Goal: Information Seeking & Learning: Learn about a topic

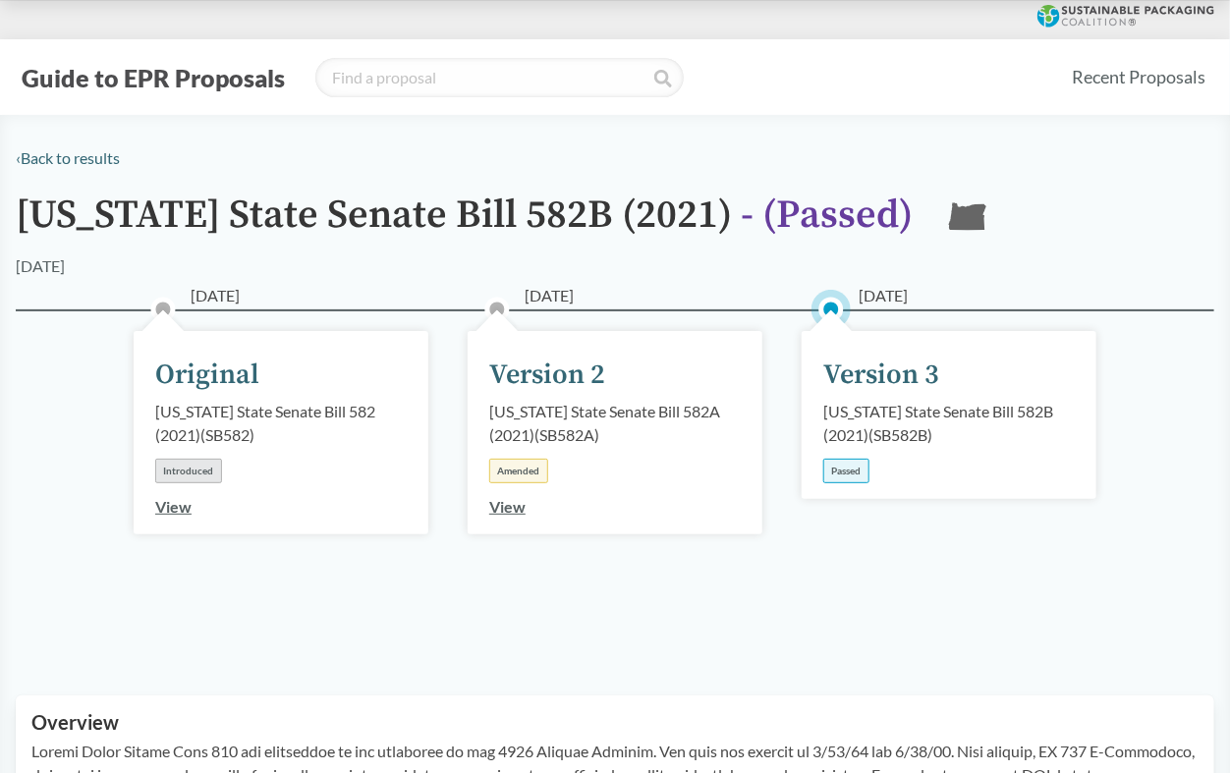
click at [504, 505] on link "View" at bounding box center [507, 506] width 36 height 19
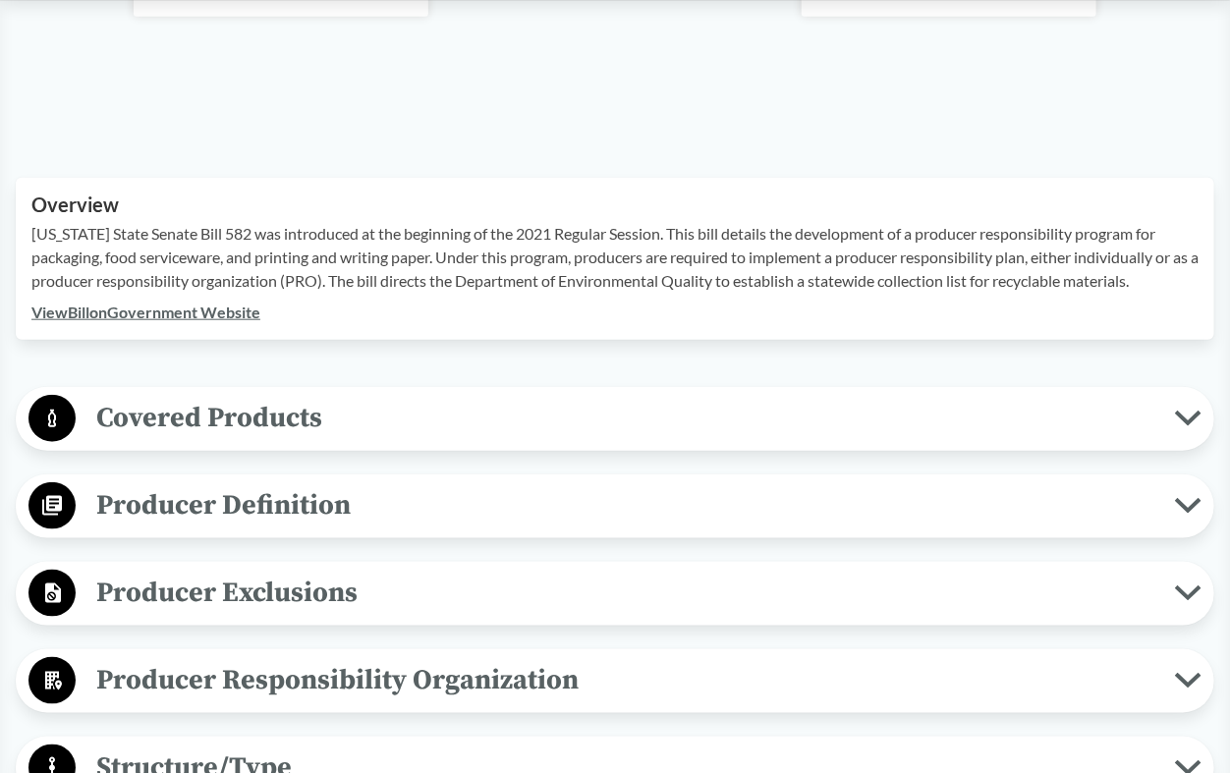
scroll to position [655, 0]
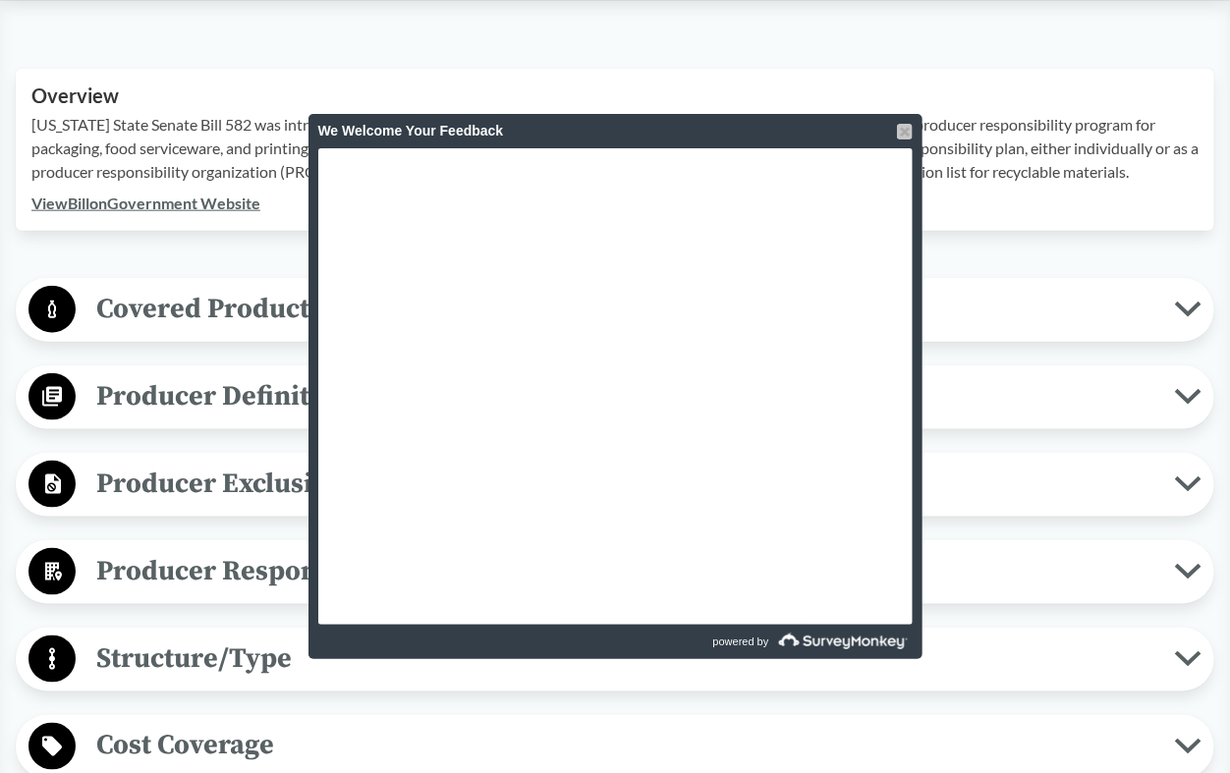
click at [899, 135] on div at bounding box center [905, 132] width 16 height 16
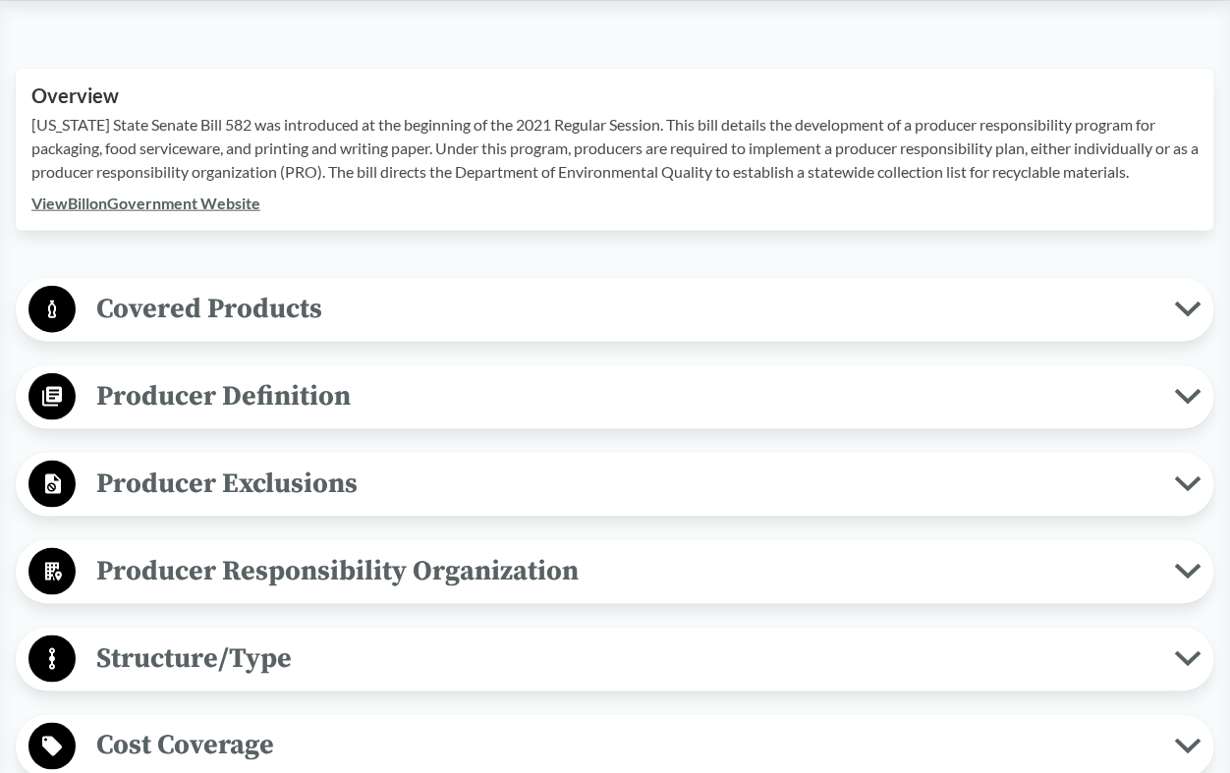
click at [286, 386] on span "Producer Definition" at bounding box center [626, 396] width 1100 height 44
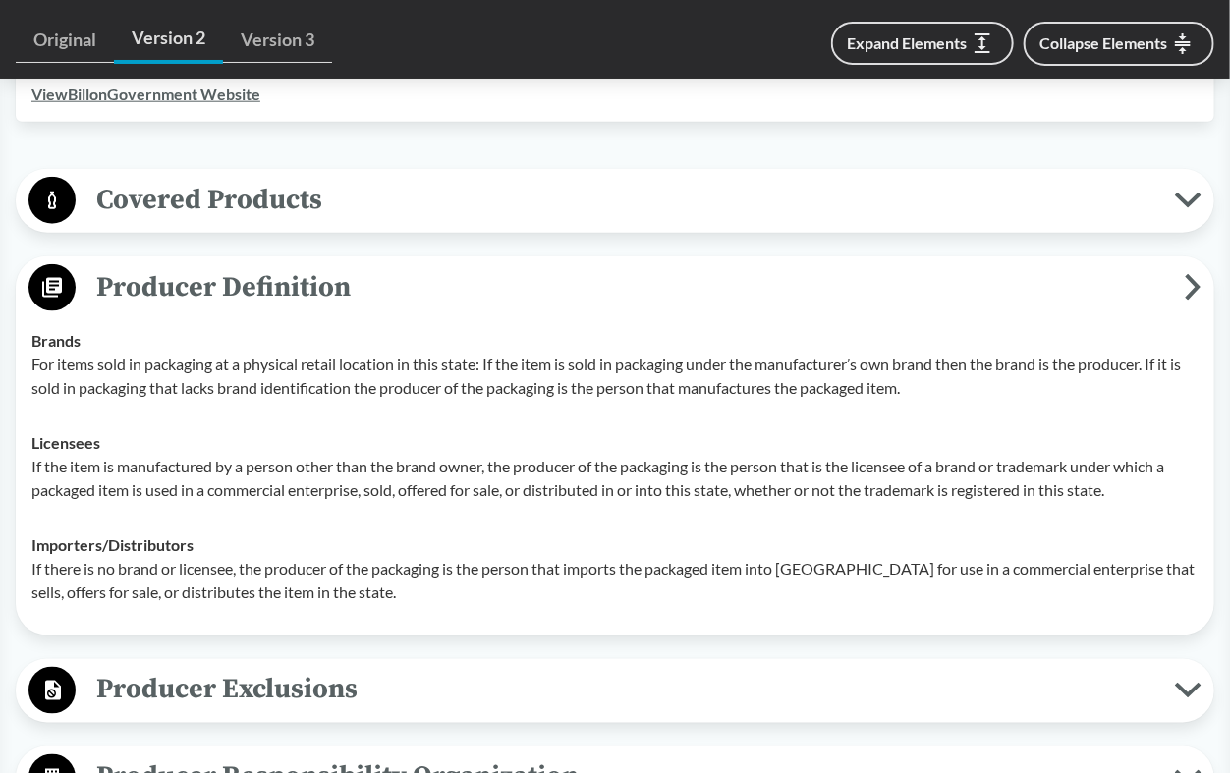
scroll to position [873, 0]
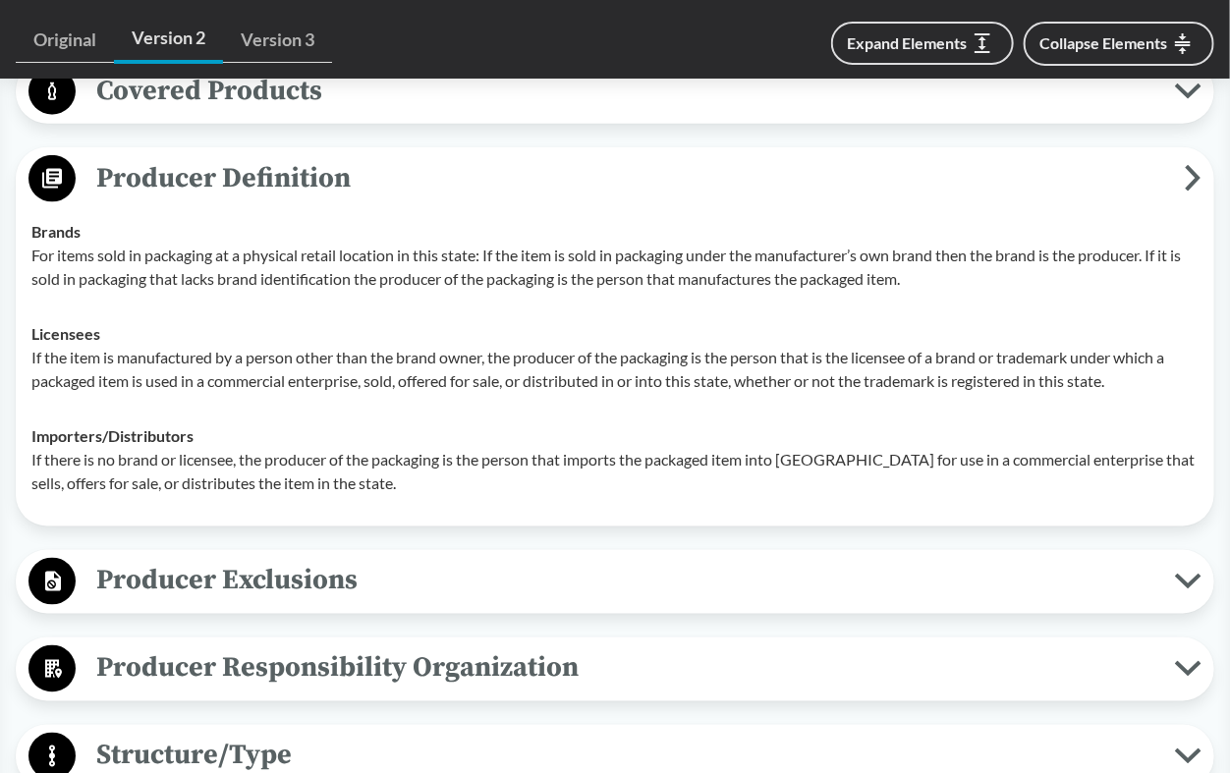
click at [59, 572] on icon at bounding box center [53, 582] width 16 height 20
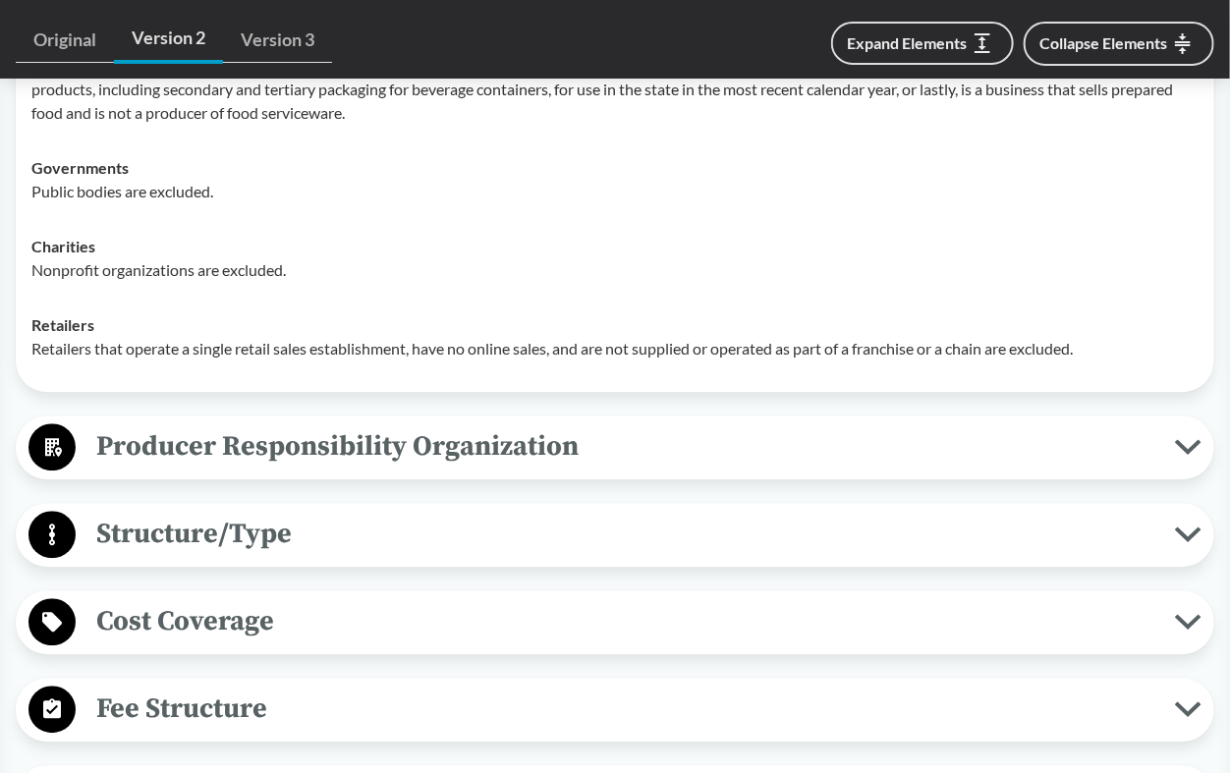
scroll to position [1637, 0]
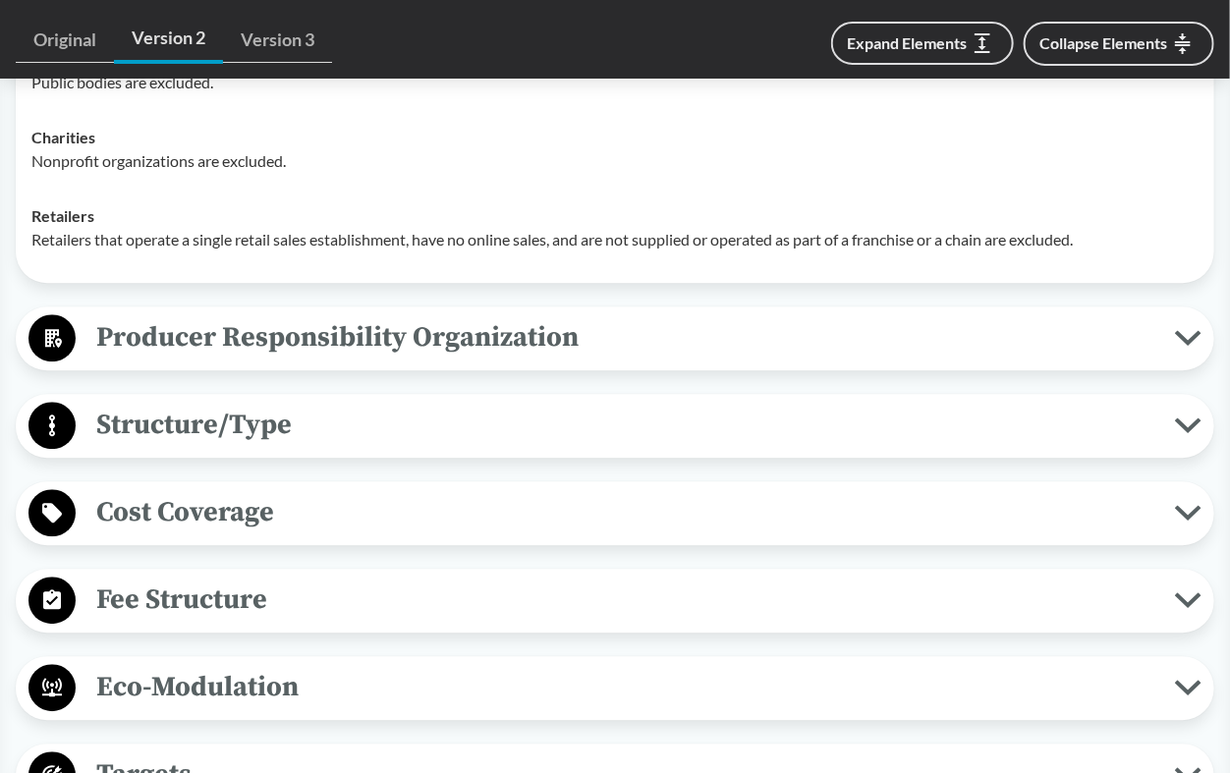
click at [44, 402] on circle at bounding box center [52, 425] width 47 height 47
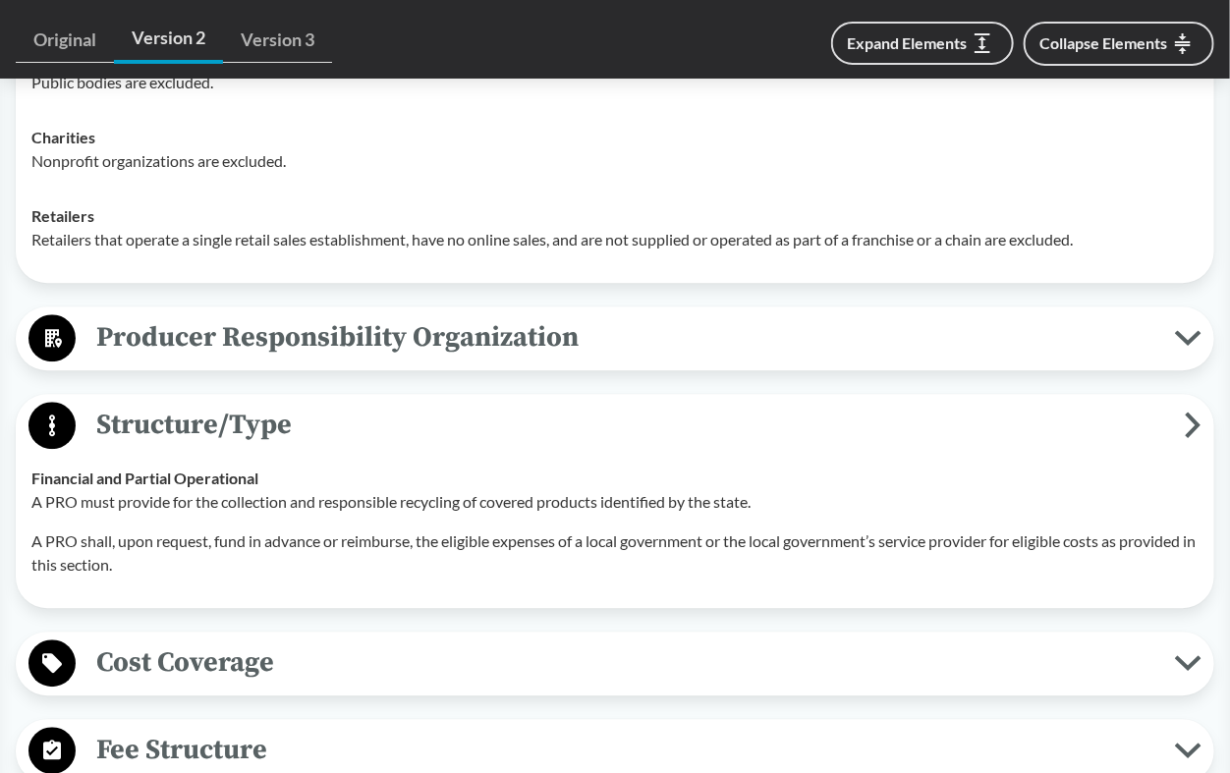
click at [44, 402] on circle at bounding box center [52, 425] width 47 height 47
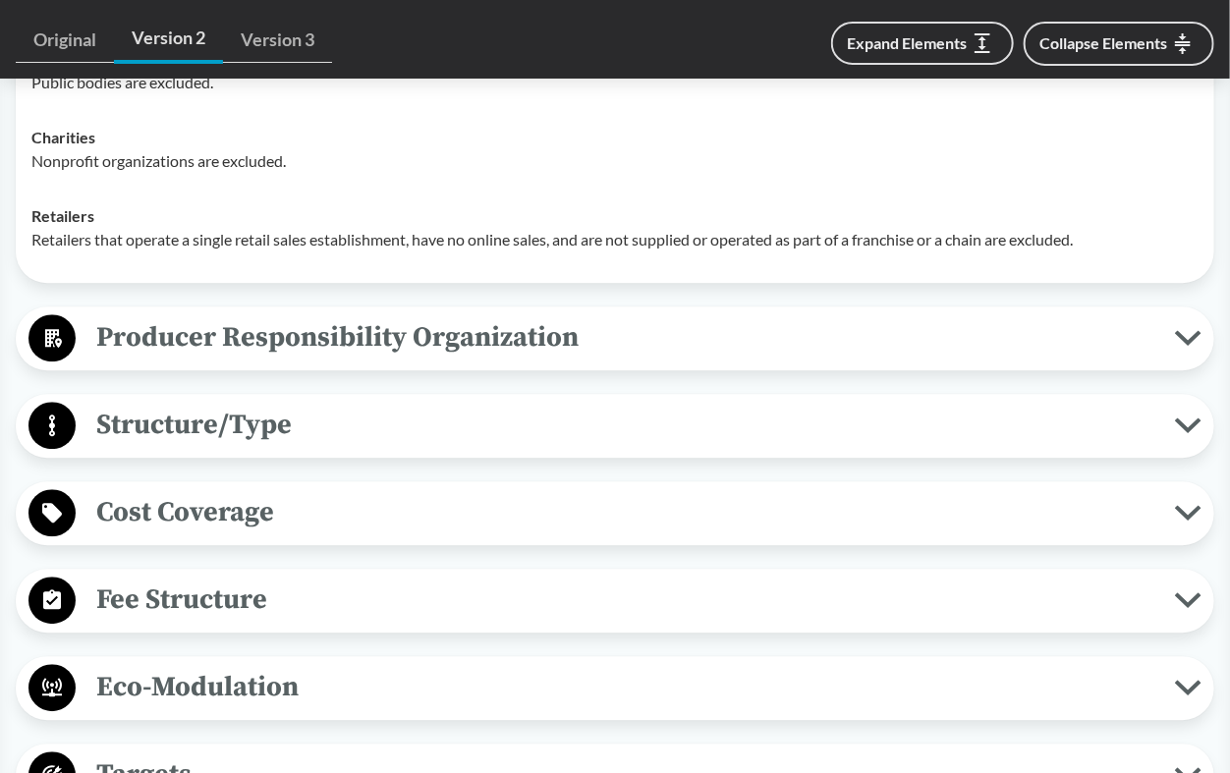
click at [49, 503] on icon at bounding box center [52, 513] width 20 height 20
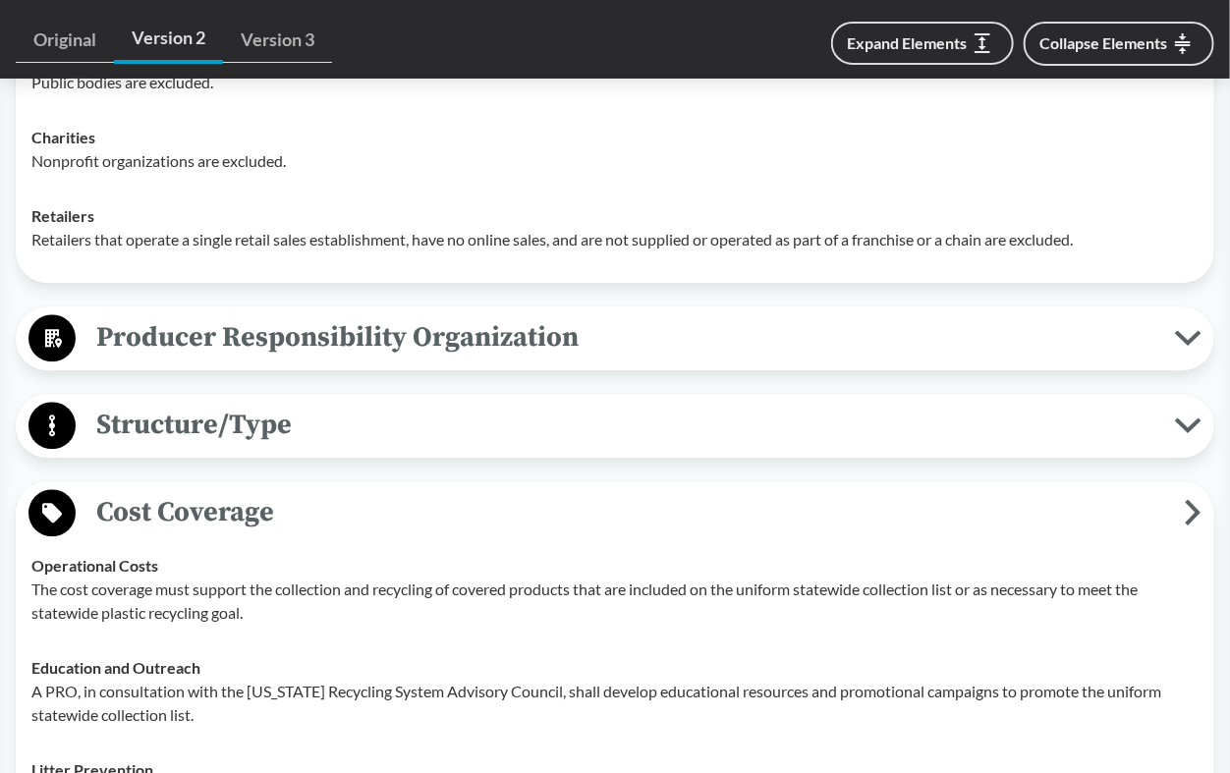
scroll to position [1746, 0]
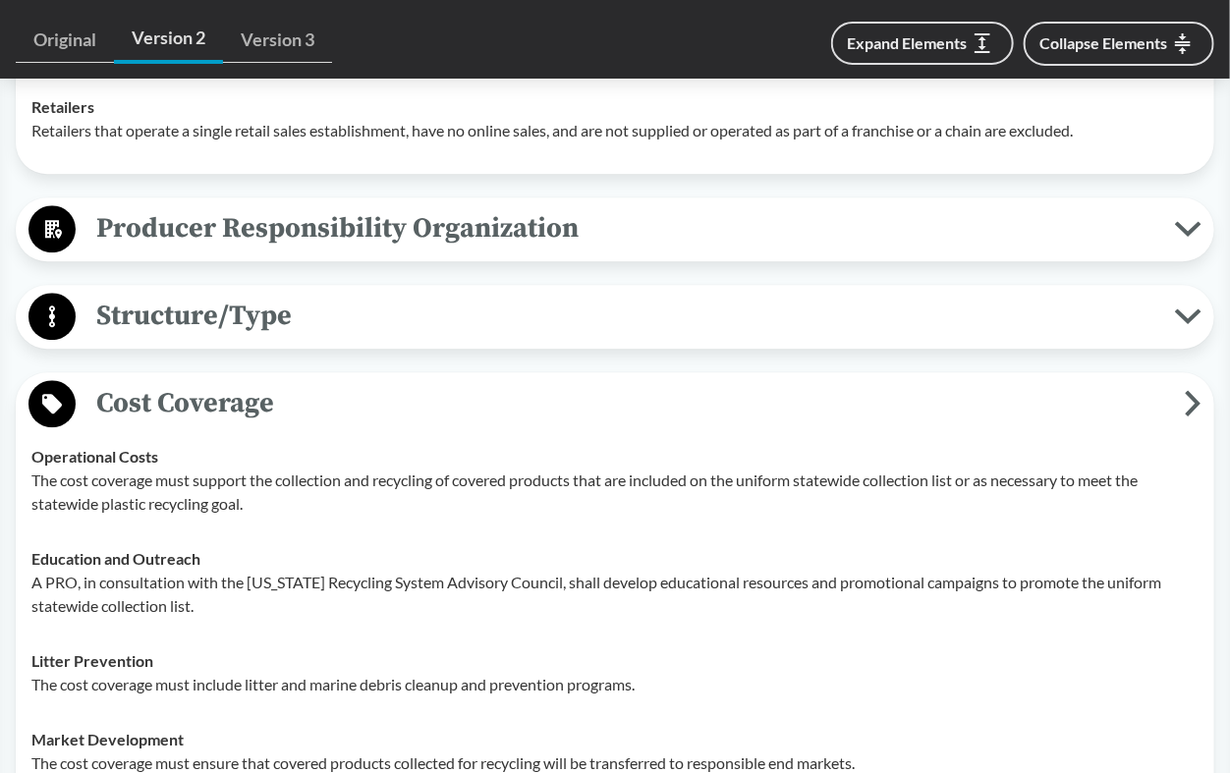
click at [47, 383] on circle at bounding box center [52, 403] width 47 height 47
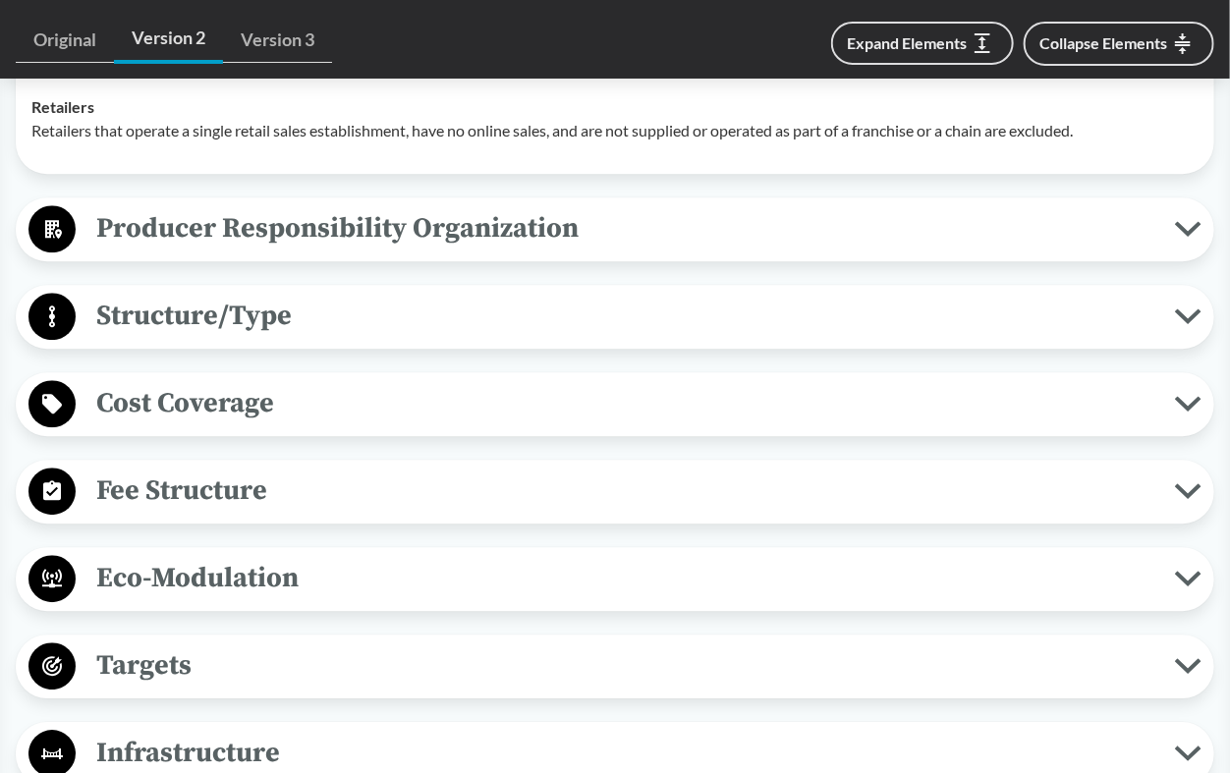
click at [54, 656] on icon at bounding box center [52, 666] width 20 height 20
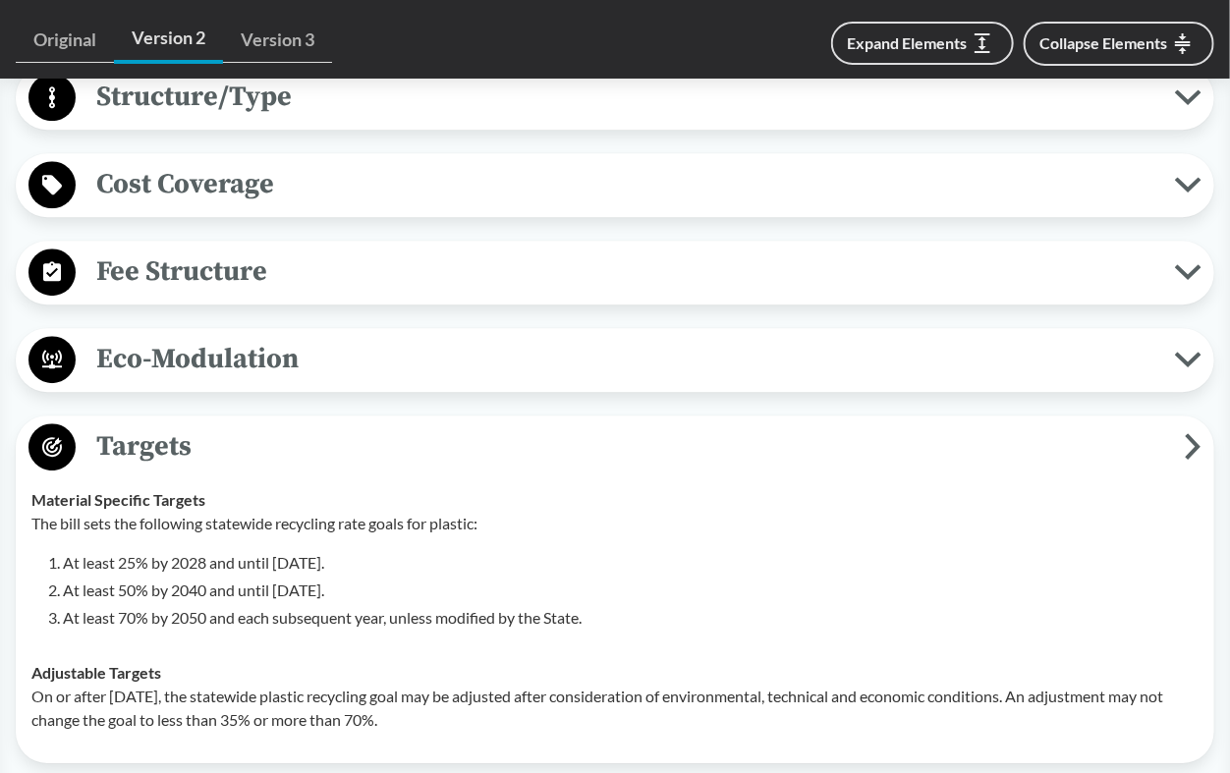
scroll to position [2075, 0]
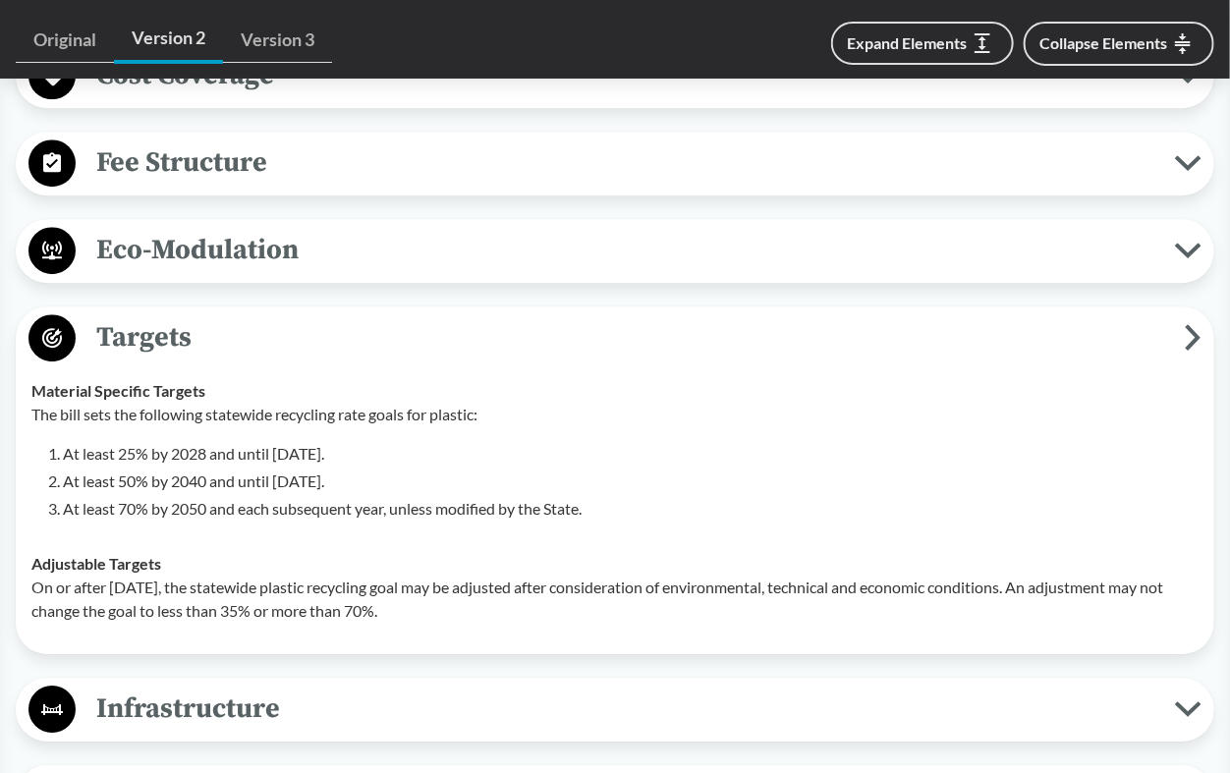
click at [44, 314] on circle at bounding box center [52, 337] width 47 height 47
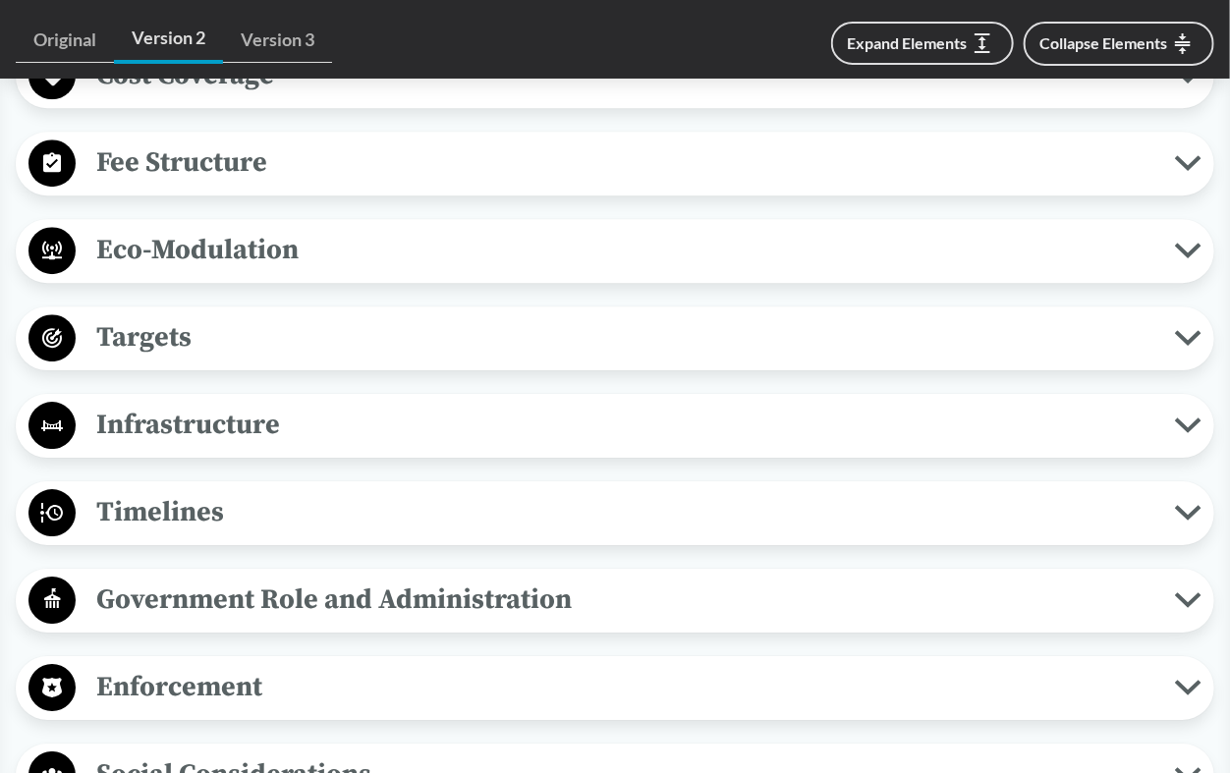
click at [49, 664] on circle at bounding box center [52, 687] width 47 height 47
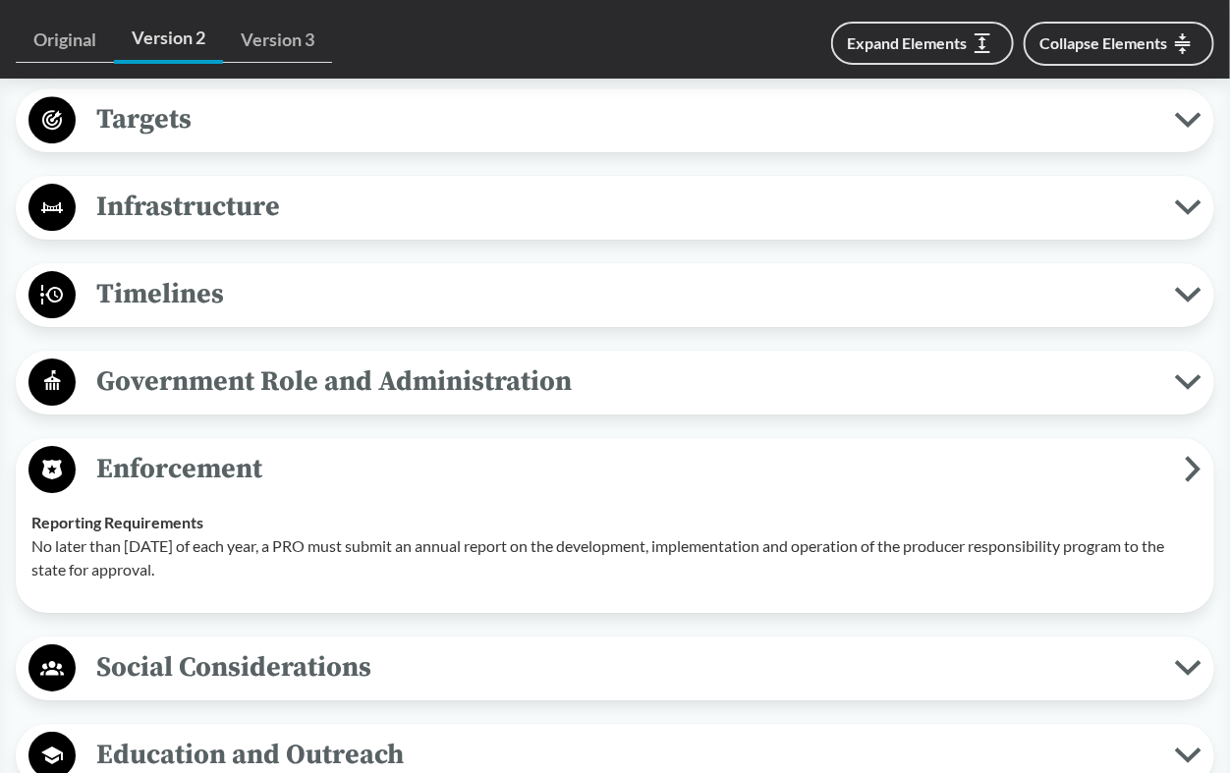
scroll to position [2402, 0]
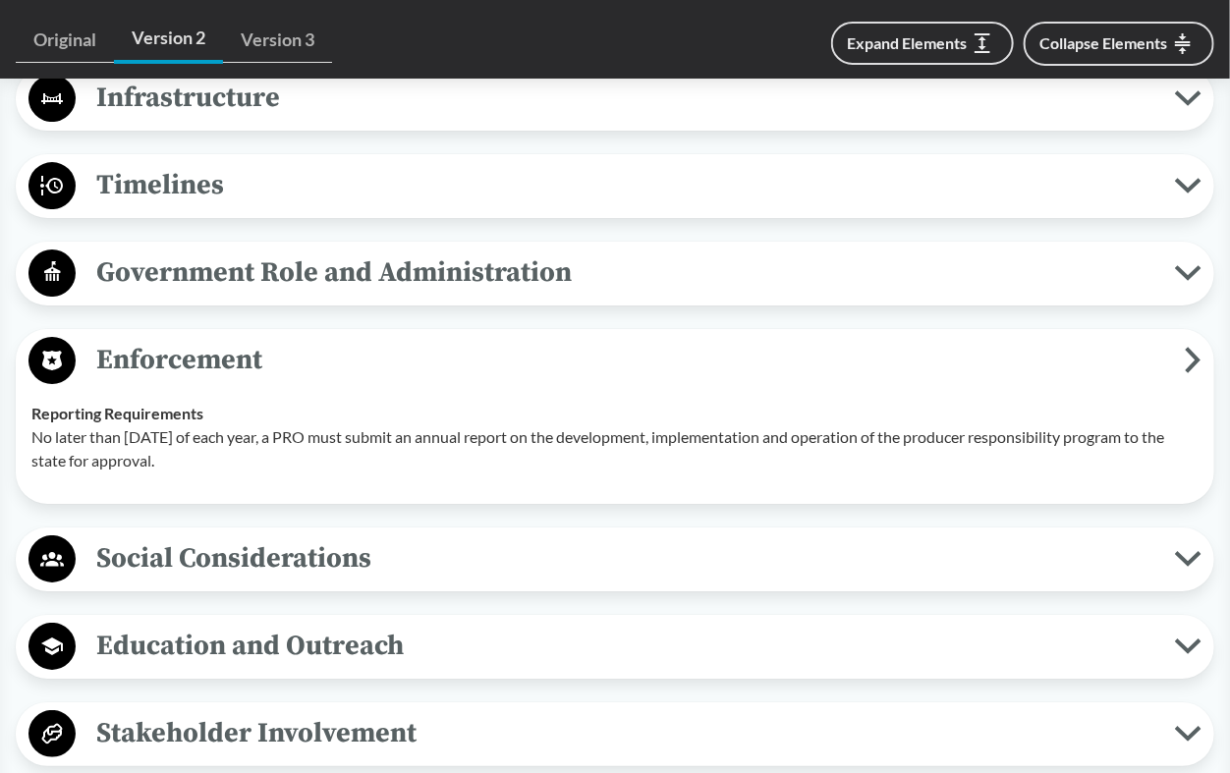
click at [55, 339] on circle at bounding box center [52, 360] width 47 height 47
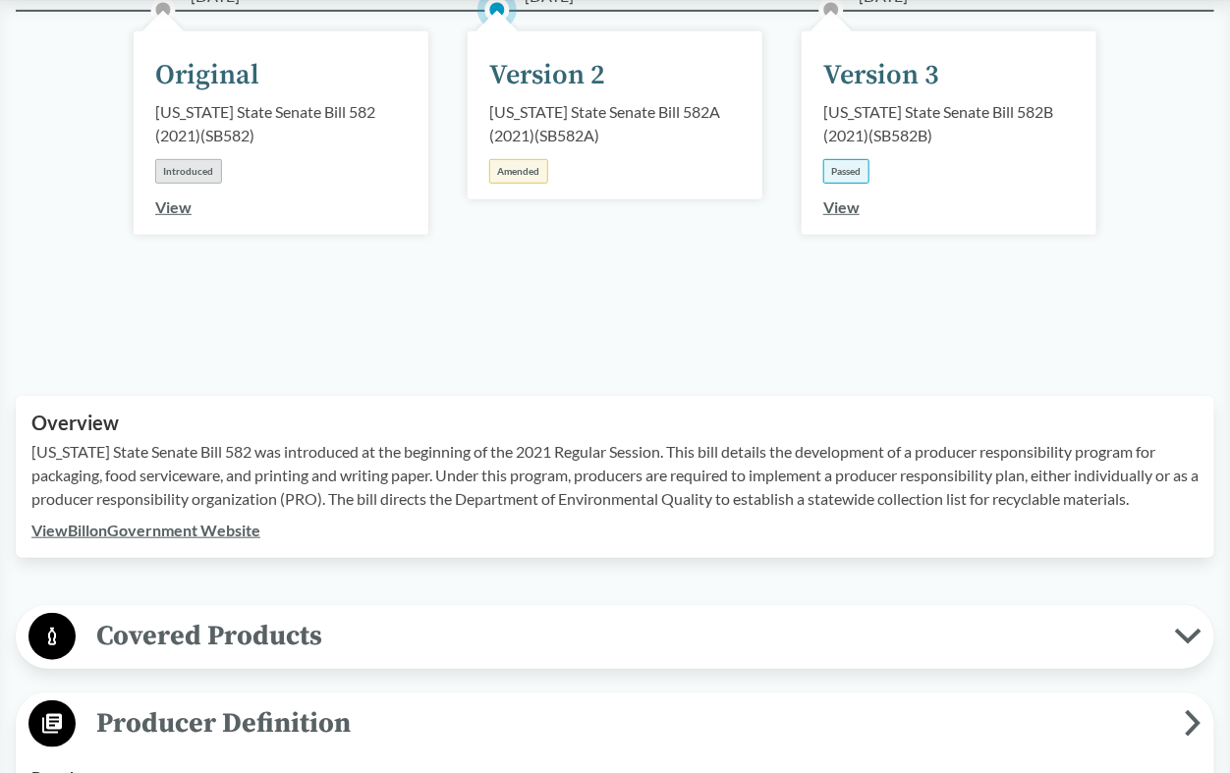
scroll to position [109, 0]
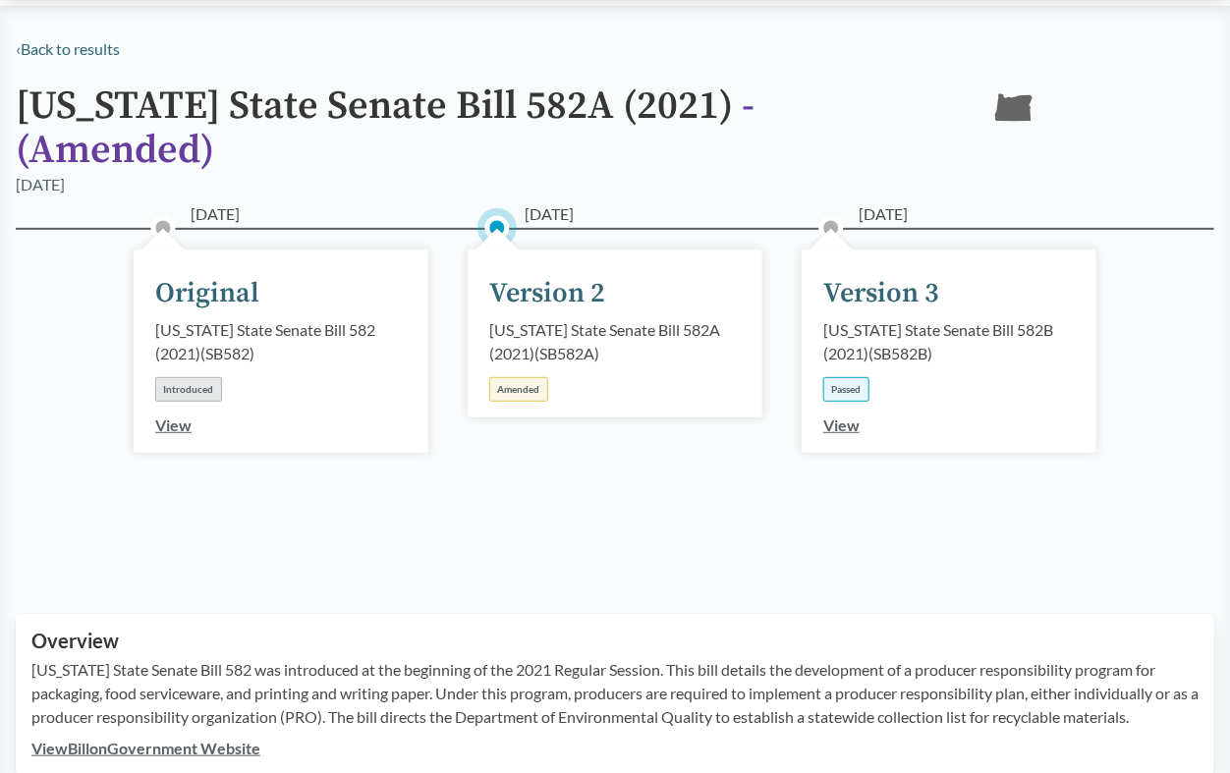
click at [845, 416] on link "View" at bounding box center [842, 425] width 36 height 19
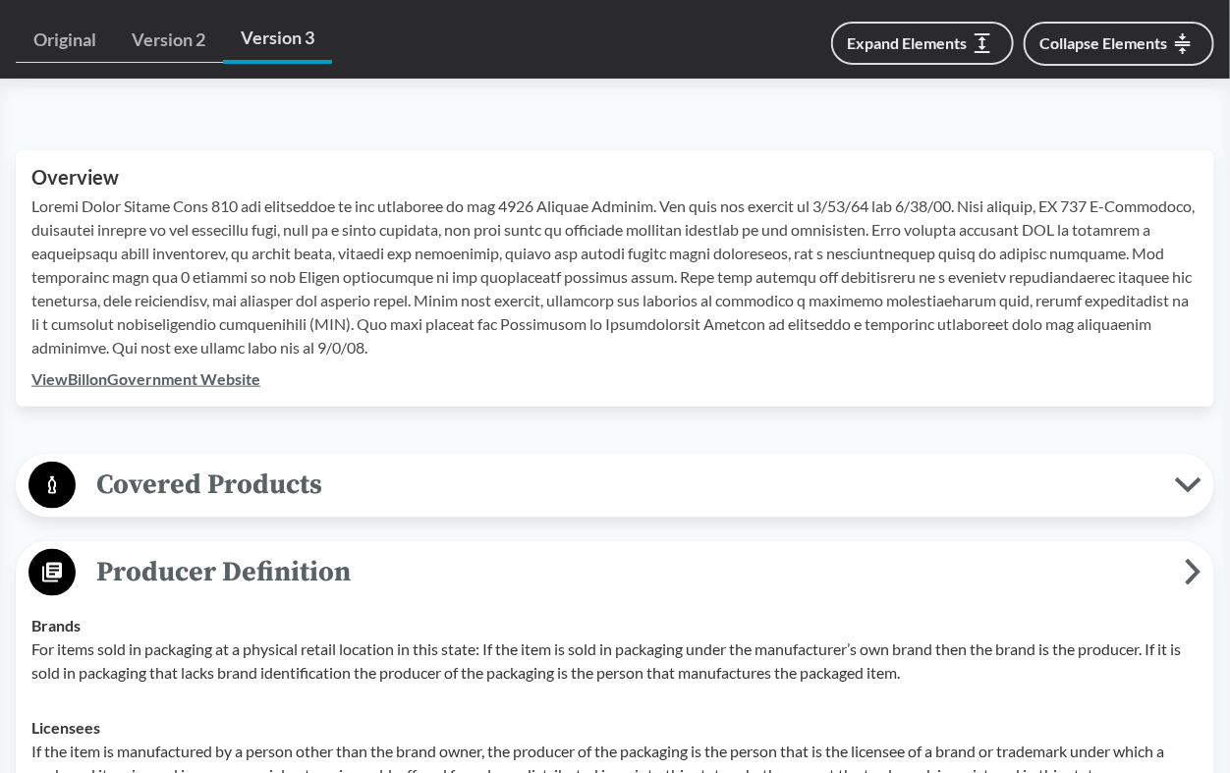
scroll to position [764, 0]
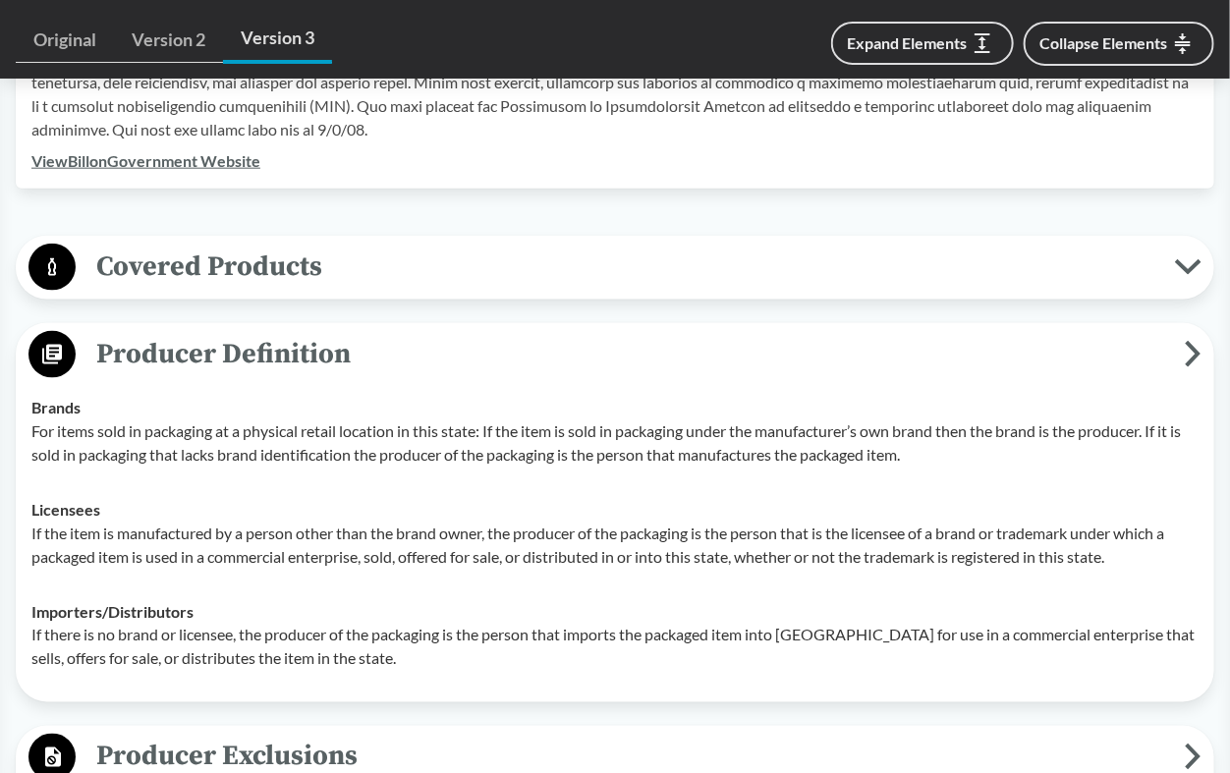
click at [47, 259] on circle at bounding box center [52, 267] width 47 height 47
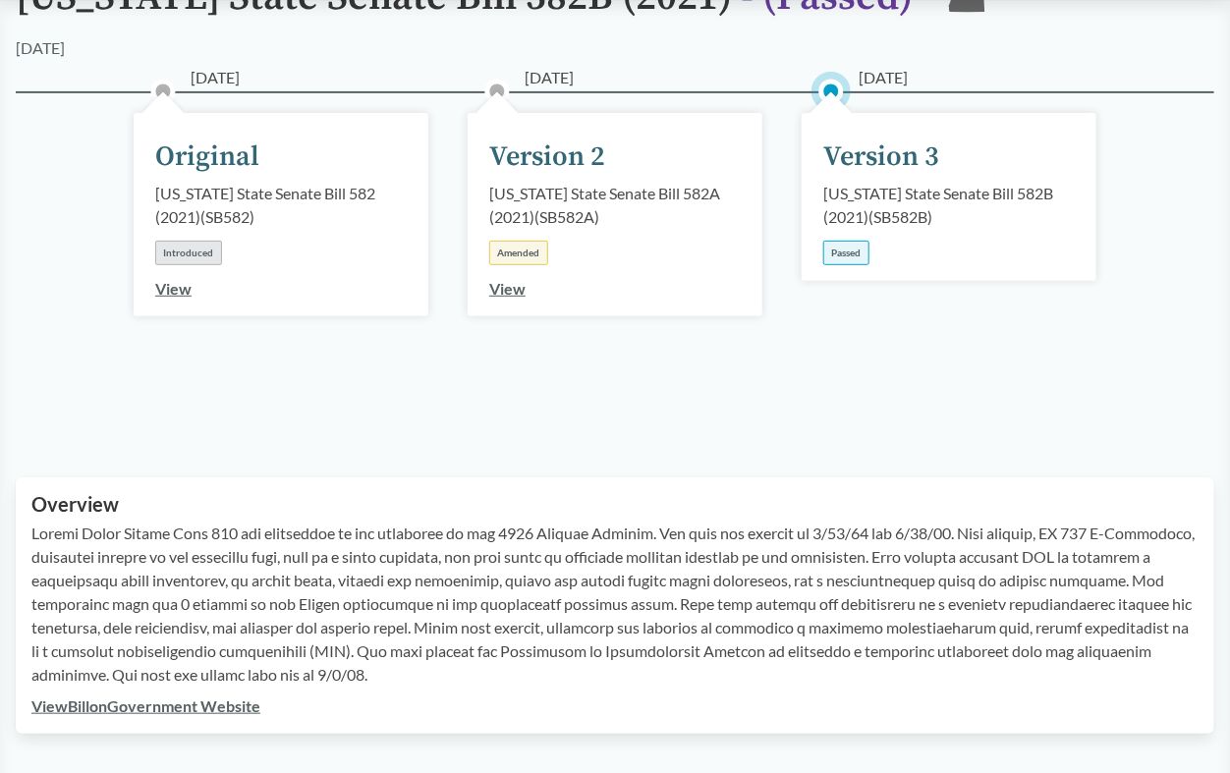
scroll to position [109, 0]
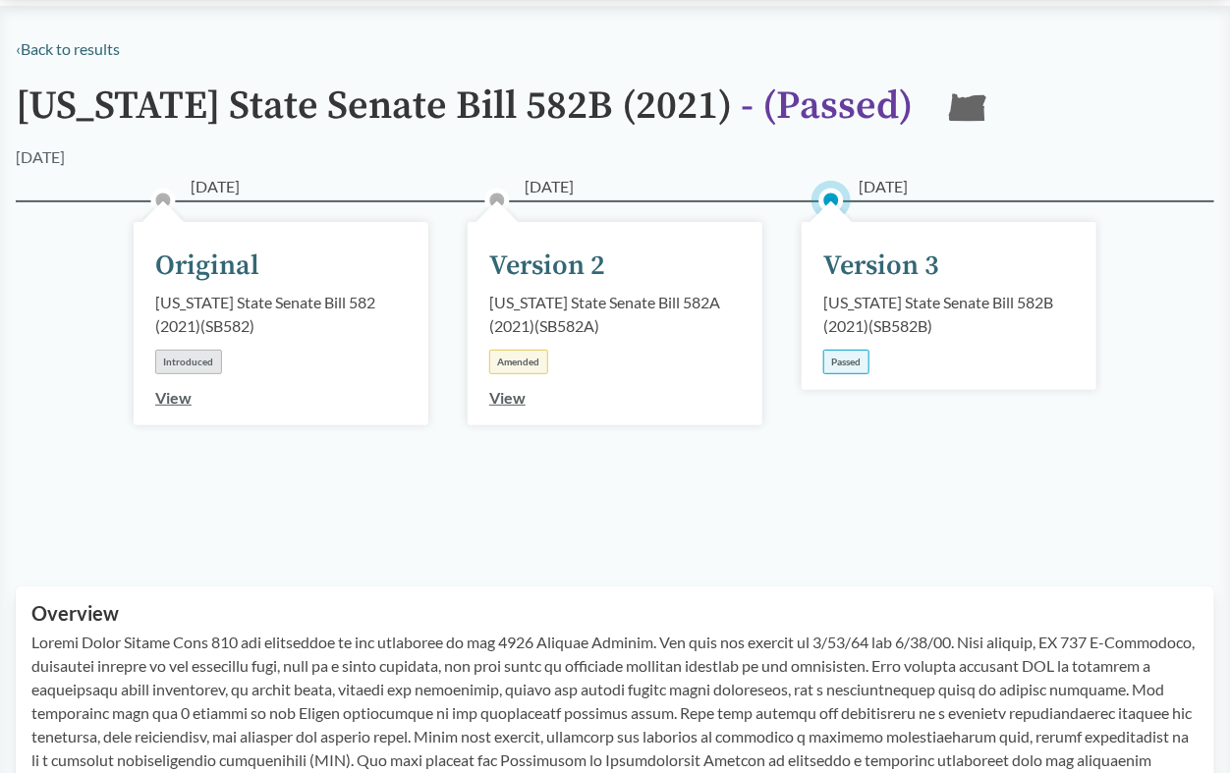
click at [508, 392] on link "View" at bounding box center [507, 397] width 36 height 19
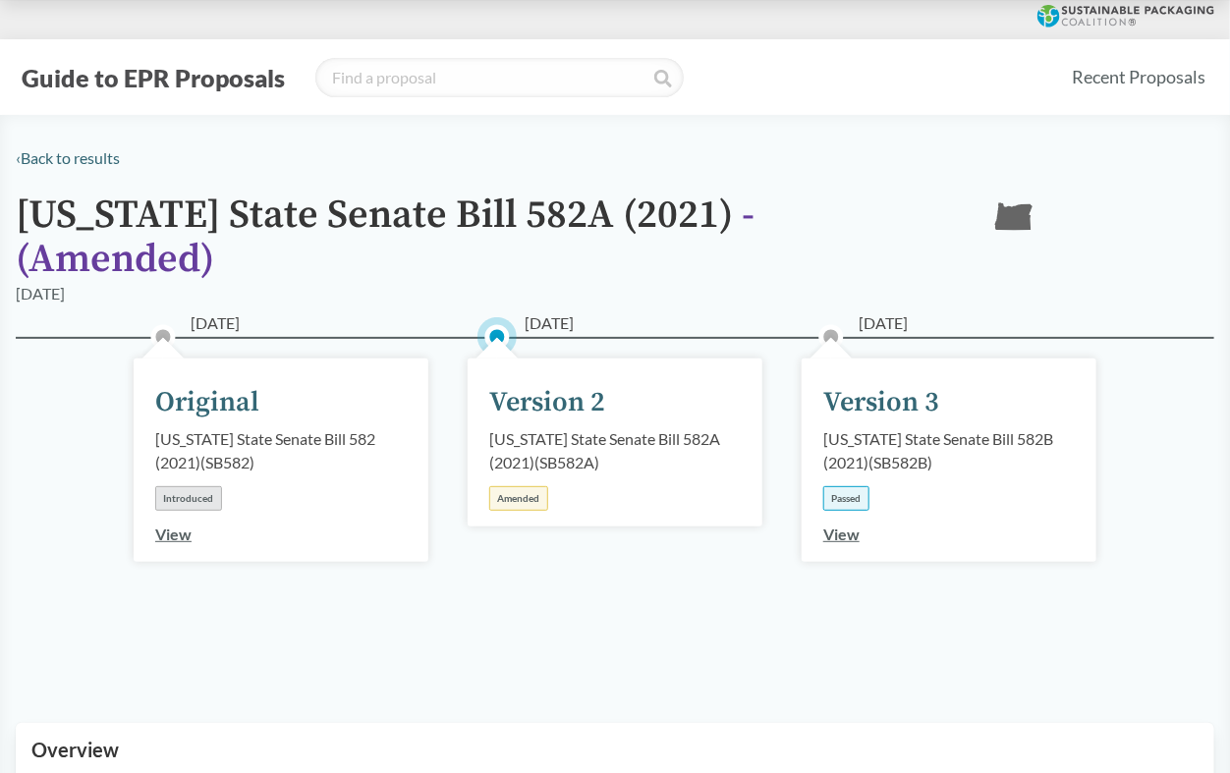
scroll to position [109, 0]
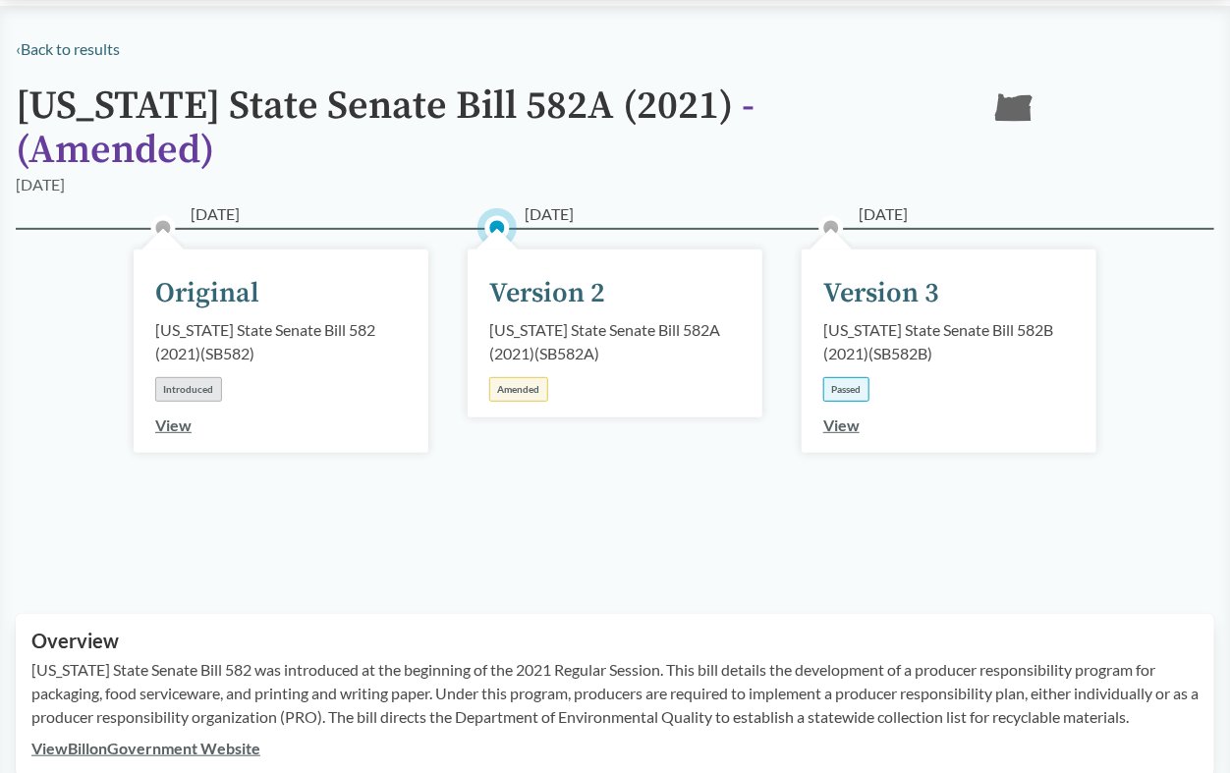
click at [174, 416] on link "View" at bounding box center [173, 425] width 36 height 19
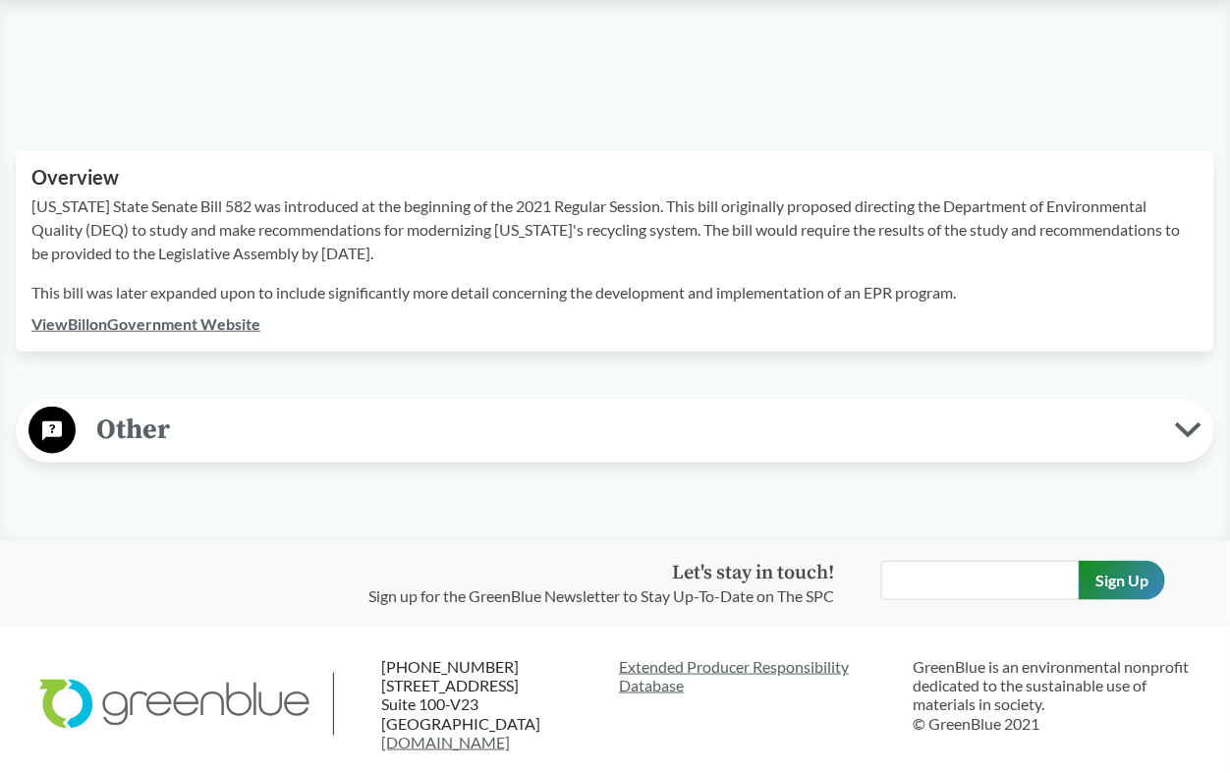
scroll to position [327, 0]
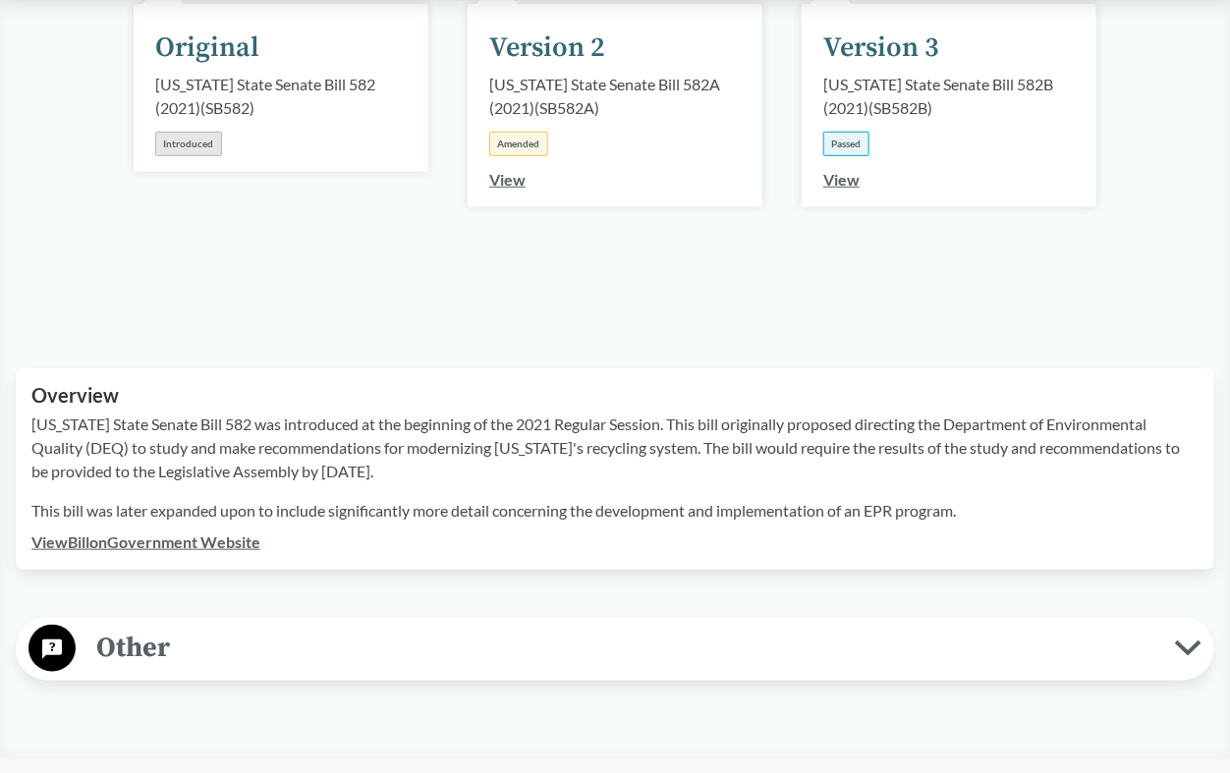
click at [505, 176] on link "View" at bounding box center [507, 179] width 36 height 19
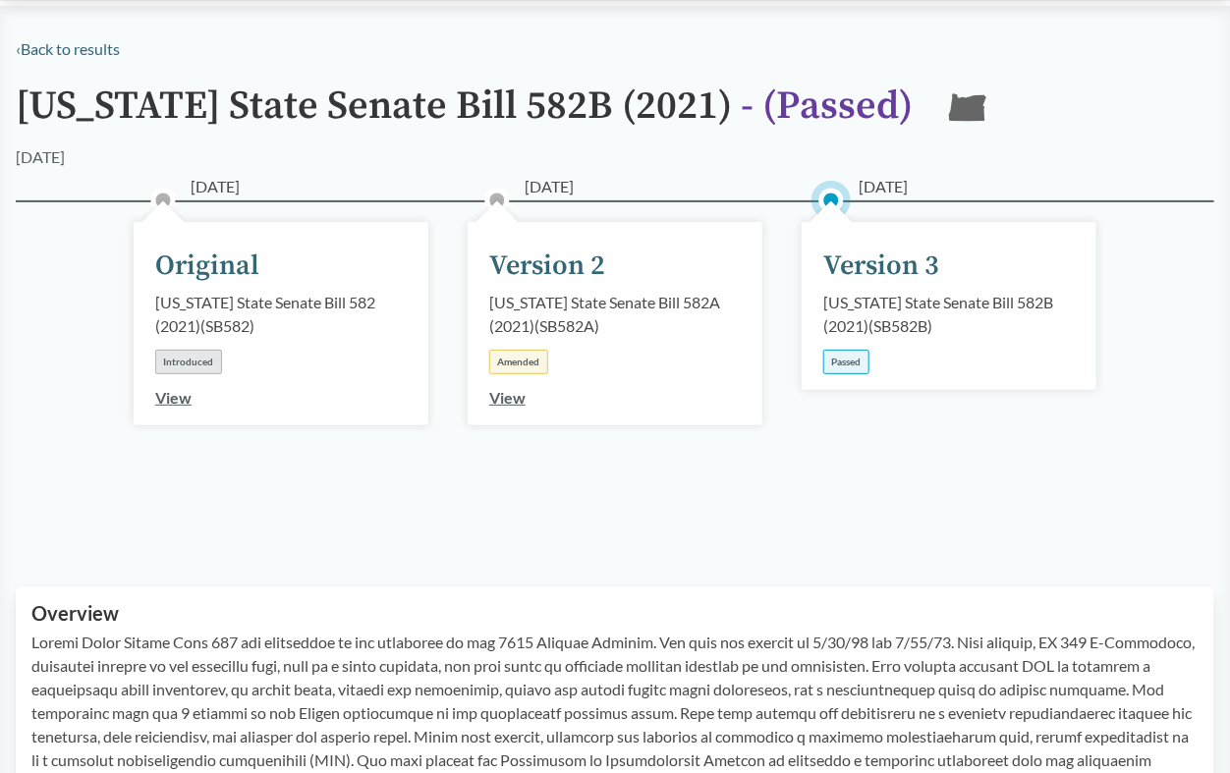
scroll to position [218, 0]
